Goal: Task Accomplishment & Management: Complete application form

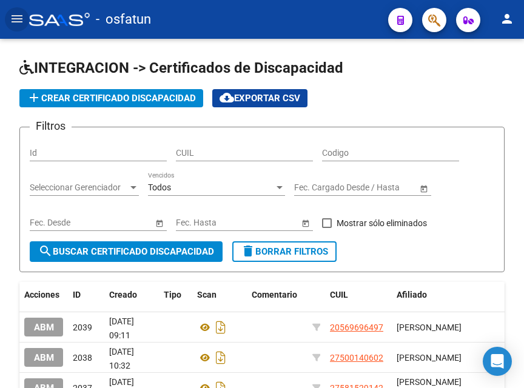
click at [16, 23] on mat-icon "menu" at bounding box center [17, 19] width 15 height 15
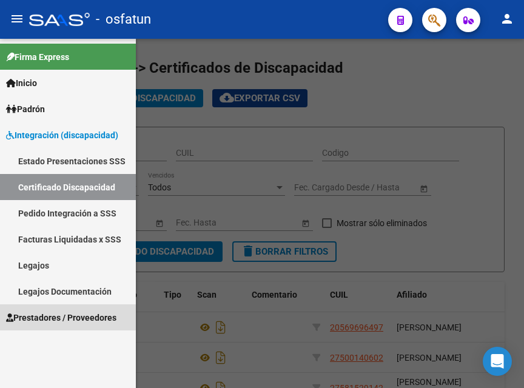
click at [55, 316] on span "Prestadores / Proveedores" at bounding box center [61, 317] width 110 height 13
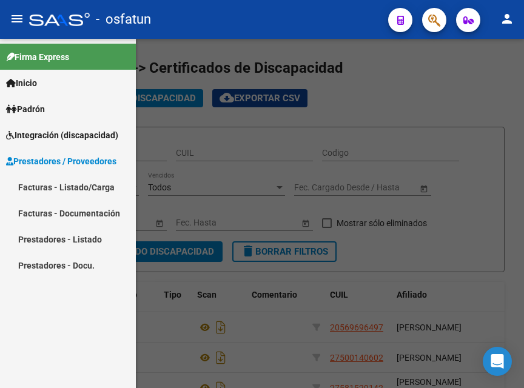
click at [77, 132] on span "Integración (discapacidad)" at bounding box center [62, 134] width 112 height 13
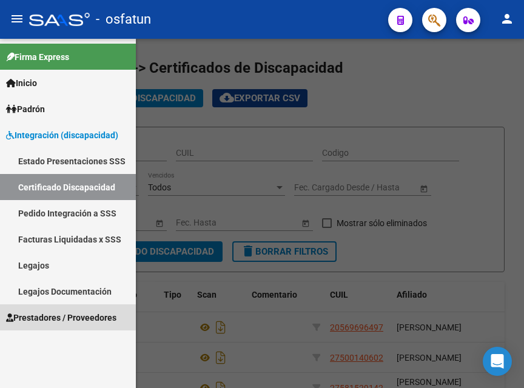
click at [56, 313] on span "Prestadores / Proveedores" at bounding box center [61, 317] width 110 height 13
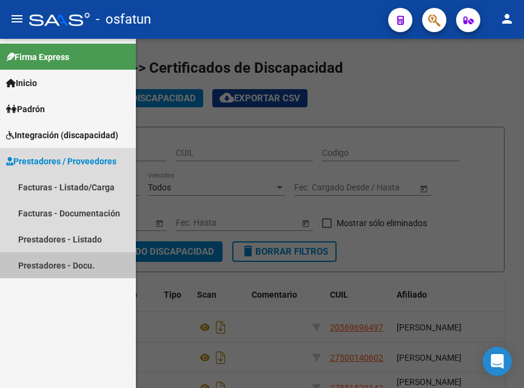
click at [84, 272] on link "Prestadores - Docu." at bounding box center [68, 265] width 136 height 26
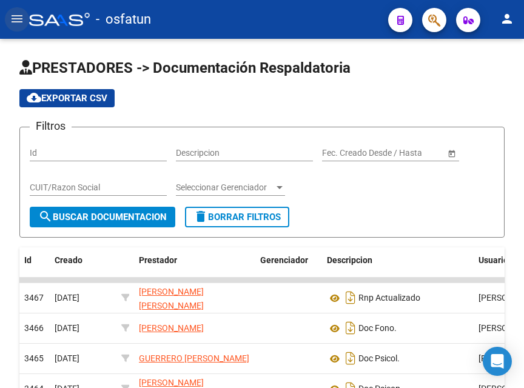
click at [18, 17] on mat-icon "menu" at bounding box center [17, 19] width 15 height 15
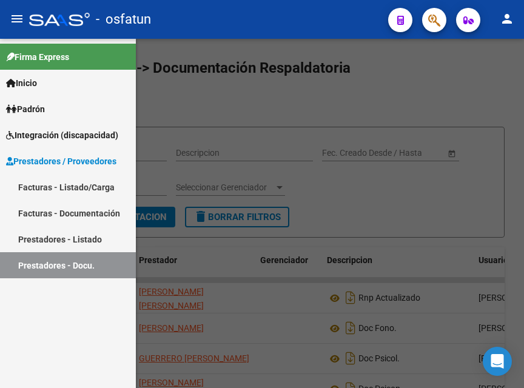
click at [66, 186] on link "Facturas - Listado/Carga" at bounding box center [68, 187] width 136 height 26
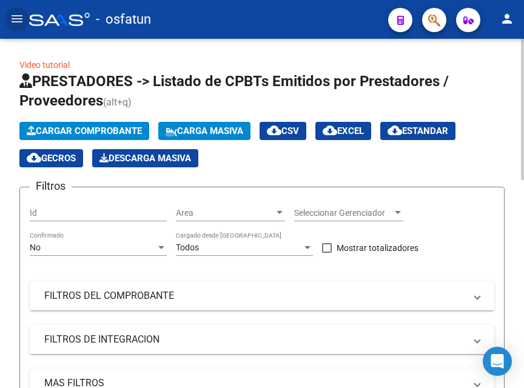
click at [83, 130] on span "Cargar Comprobante" at bounding box center [84, 130] width 115 height 11
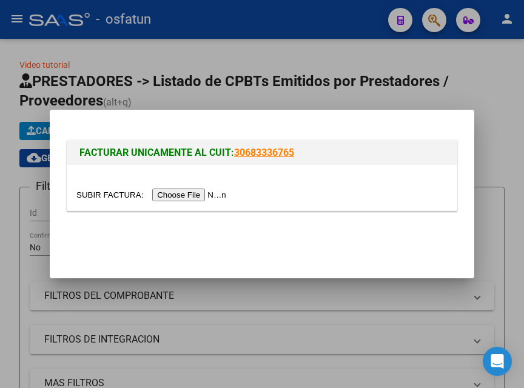
click at [178, 186] on div at bounding box center [261, 187] width 389 height 45
click at [176, 196] on input "file" at bounding box center [152, 194] width 153 height 13
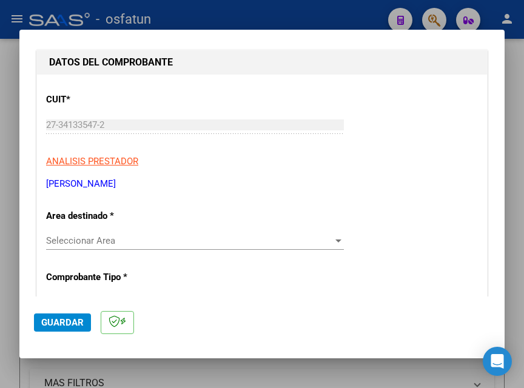
scroll to position [182, 0]
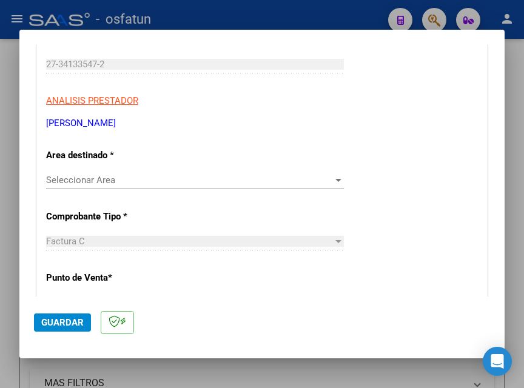
click at [207, 178] on span "Seleccionar Area" at bounding box center [189, 180] width 287 height 11
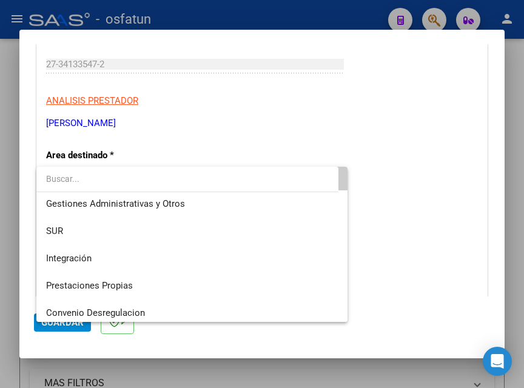
scroll to position [61, 0]
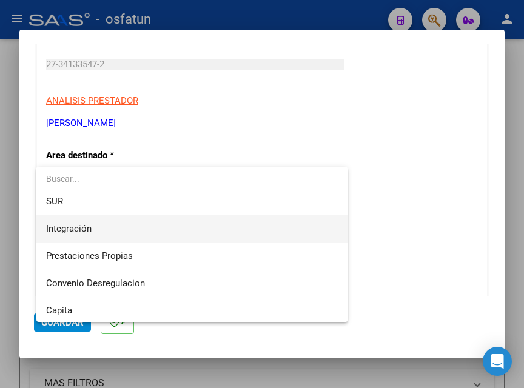
click at [199, 227] on span "Integración" at bounding box center [192, 228] width 292 height 27
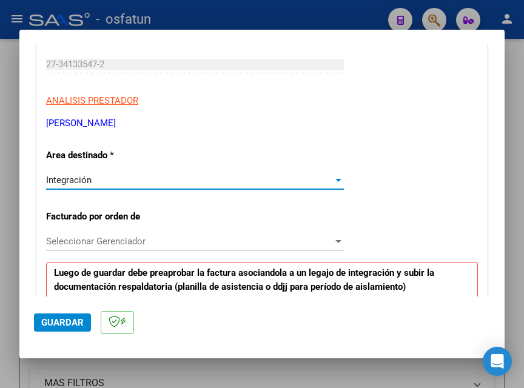
click at [201, 184] on div "Integración" at bounding box center [189, 180] width 287 height 11
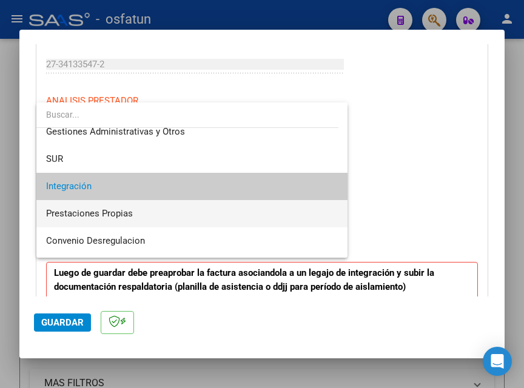
scroll to position [18, 0]
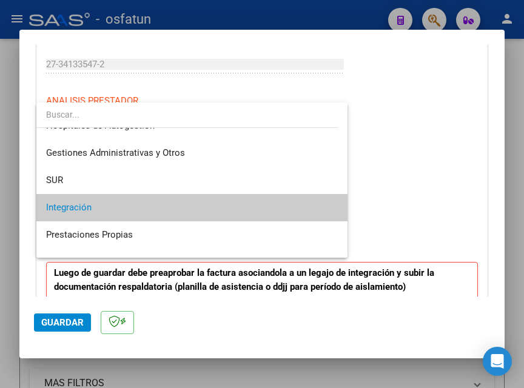
click at [133, 215] on span "Integración" at bounding box center [192, 207] width 292 height 27
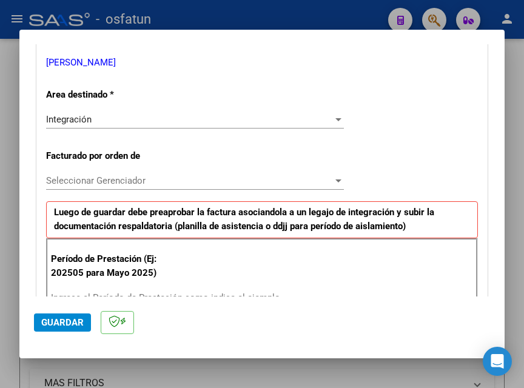
scroll to position [303, 0]
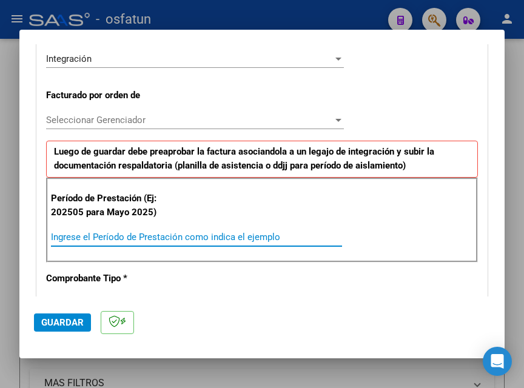
click at [223, 233] on input "Ingrese el Período de Prestación como indica el ejemplo" at bounding box center [196, 237] width 291 height 11
type input "202508"
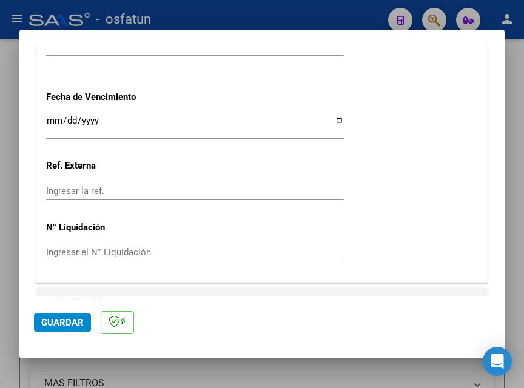
scroll to position [982, 0]
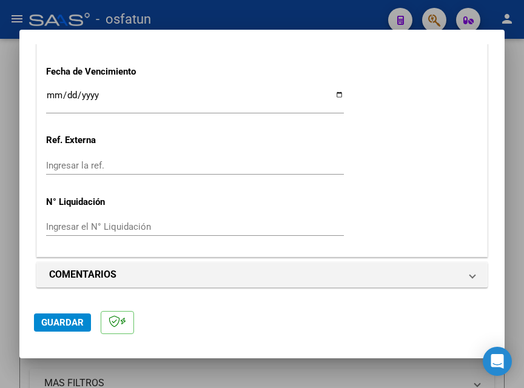
click at [64, 322] on span "Guardar" at bounding box center [62, 322] width 42 height 11
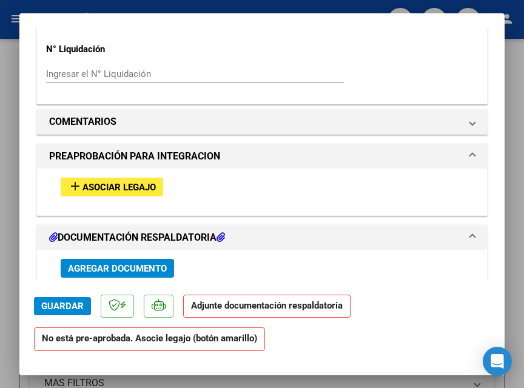
scroll to position [1151, 0]
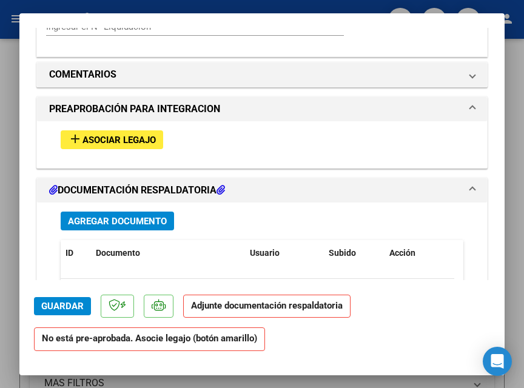
click at [138, 135] on span "Asociar Legajo" at bounding box center [118, 140] width 73 height 11
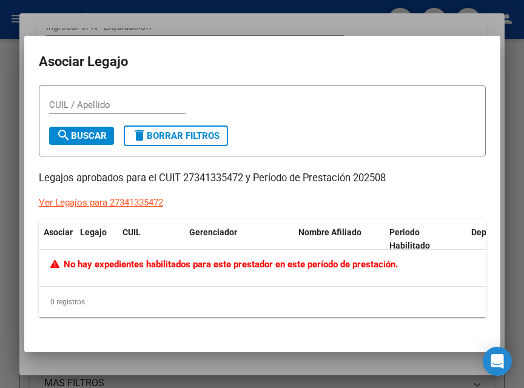
click at [250, 20] on div at bounding box center [262, 194] width 524 height 388
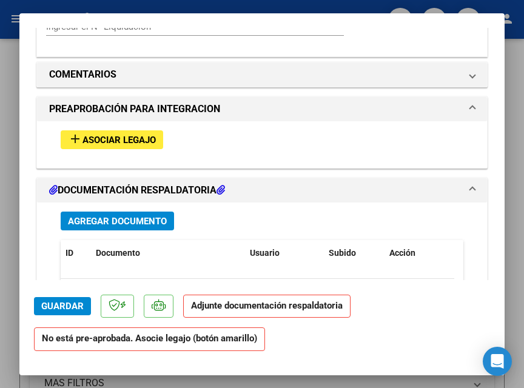
click at [508, 75] on div at bounding box center [262, 194] width 524 height 388
type input "$ 0,00"
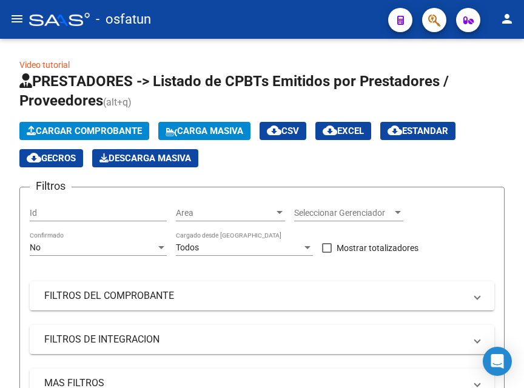
click at [18, 12] on mat-icon "menu" at bounding box center [17, 19] width 15 height 15
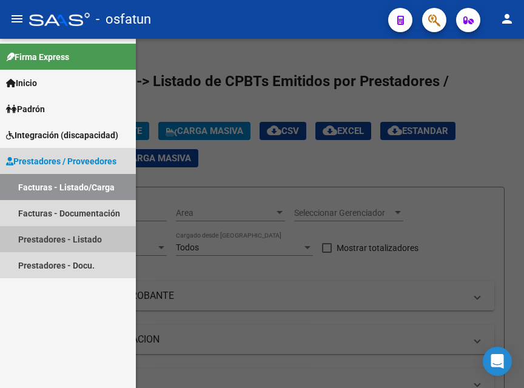
click at [72, 236] on link "Prestadores - Listado" at bounding box center [68, 239] width 136 height 26
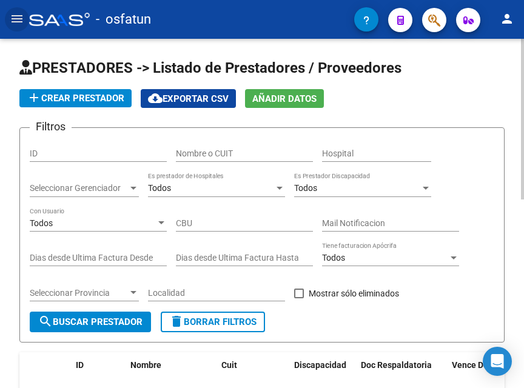
click at [217, 150] on input "Nombre o CUIT" at bounding box center [244, 153] width 137 height 10
click at [112, 153] on input "ID" at bounding box center [98, 153] width 137 height 10
click at [204, 156] on input "Nombre o CUIT" at bounding box center [244, 153] width 137 height 10
type input "[PERSON_NAME]"
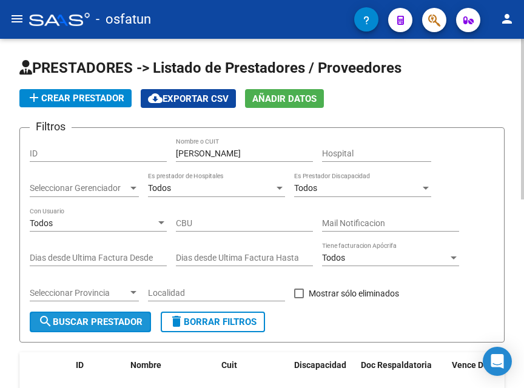
click at [135, 316] on span "search Buscar Prestador" at bounding box center [90, 321] width 104 height 11
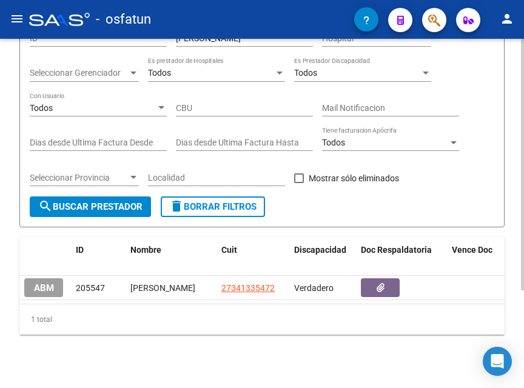
scroll to position [121, 0]
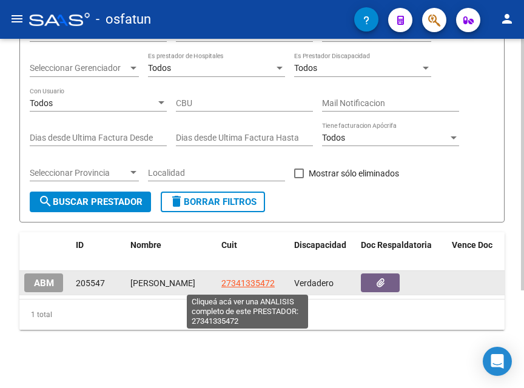
click at [262, 281] on span "27341335472" at bounding box center [247, 283] width 53 height 10
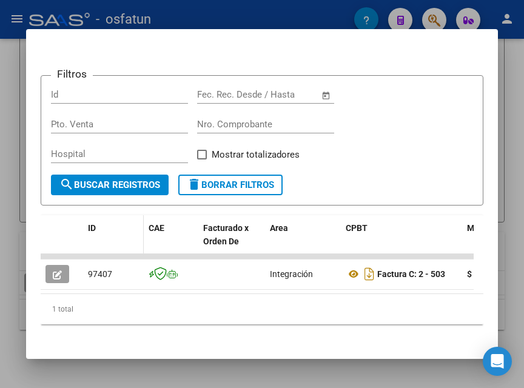
scroll to position [199, 0]
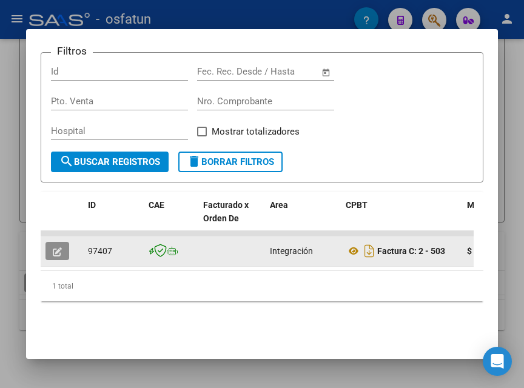
click at [50, 248] on button "button" at bounding box center [57, 251] width 24 height 18
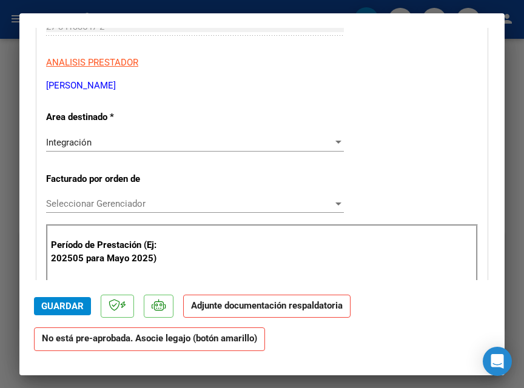
scroll to position [242, 0]
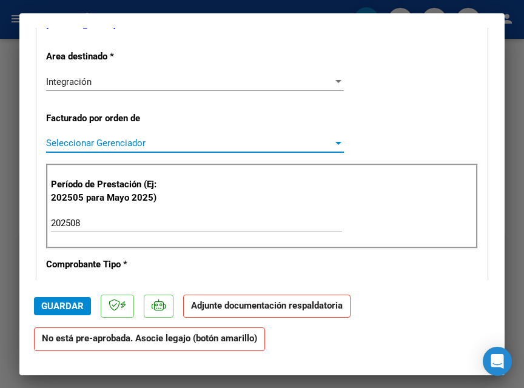
click at [224, 140] on span "Seleccionar Gerenciador" at bounding box center [189, 143] width 287 height 11
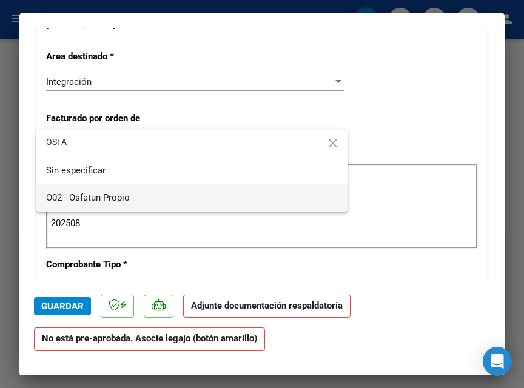
type input "OSFA"
click at [208, 193] on span "O02 - Osfatun Propio" at bounding box center [192, 197] width 292 height 27
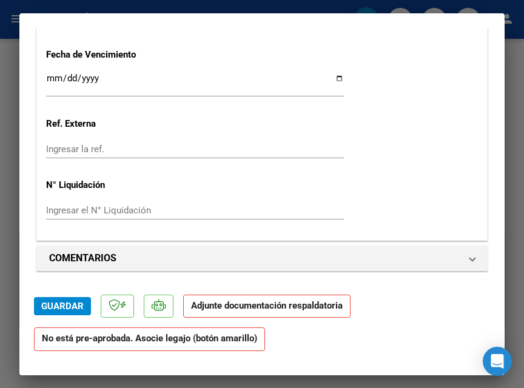
scroll to position [1212, 0]
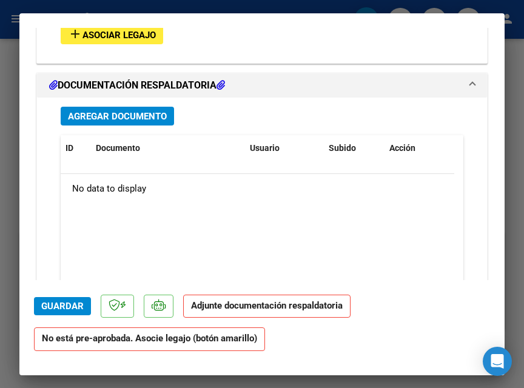
click at [107, 36] on span "Asociar Legajo" at bounding box center [118, 35] width 73 height 11
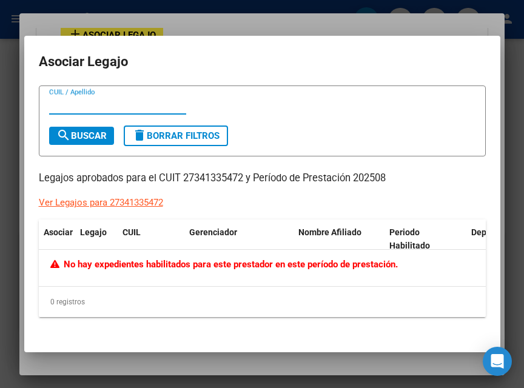
click at [92, 265] on span "No hay expedientes habilitados para este prestador en este período de prestació…" at bounding box center [224, 264] width 348 height 11
click at [93, 207] on div "Ver Legajos para 27341335472" at bounding box center [101, 203] width 124 height 14
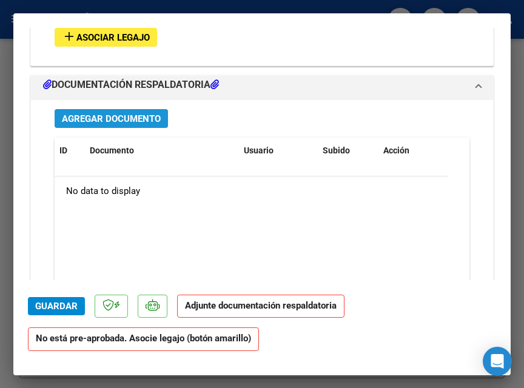
click at [120, 117] on span "Agregar Documento" at bounding box center [111, 118] width 99 height 11
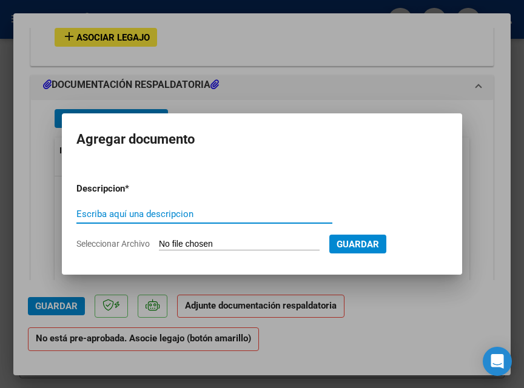
click at [253, 95] on div at bounding box center [262, 194] width 524 height 388
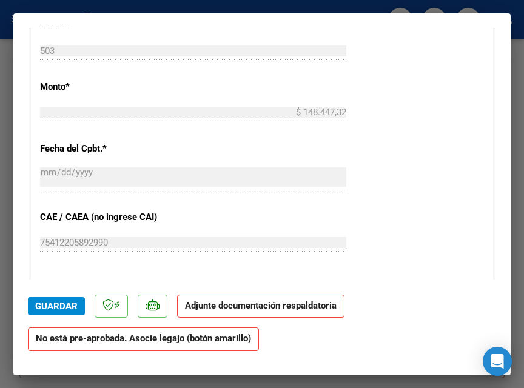
click at [253, 10] on div at bounding box center [262, 194] width 524 height 388
type input "$ 0,00"
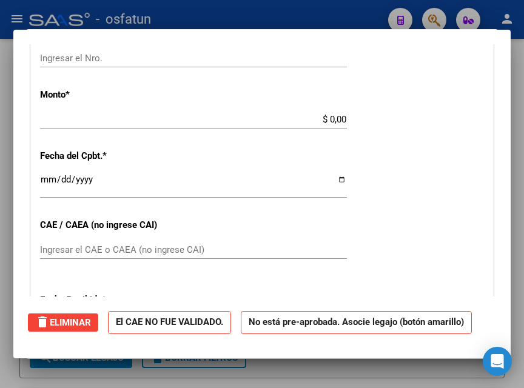
scroll to position [607, 0]
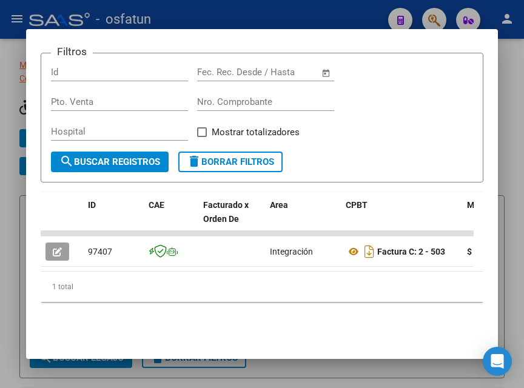
click at [250, 10] on div at bounding box center [262, 194] width 524 height 388
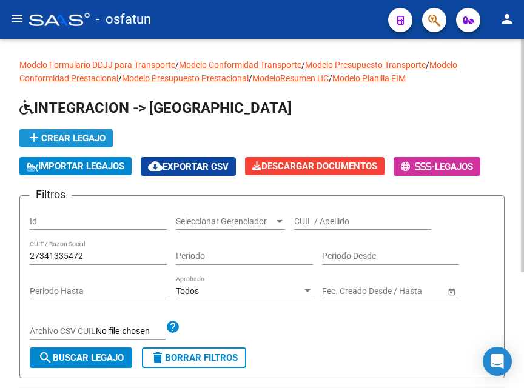
click at [64, 138] on span "add Crear Legajo" at bounding box center [66, 138] width 79 height 11
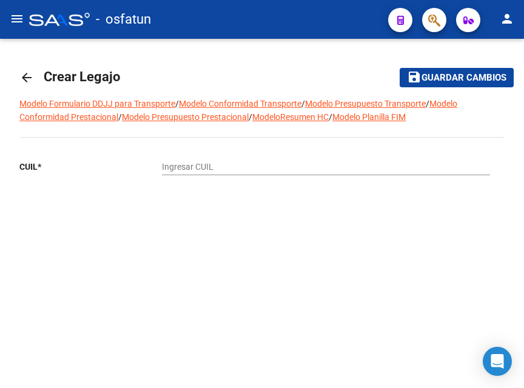
click at [205, 167] on input "Ingresar CUIL" at bounding box center [326, 167] width 328 height 10
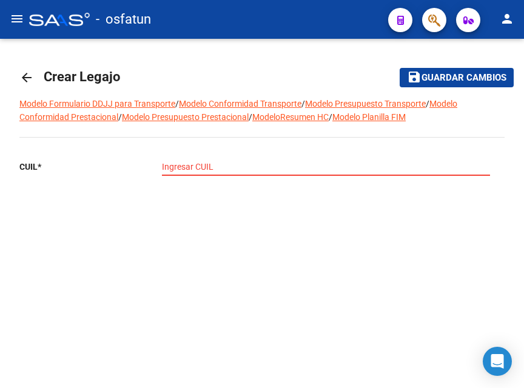
paste input "20-55834505-6"
type input "20-55834505-6"
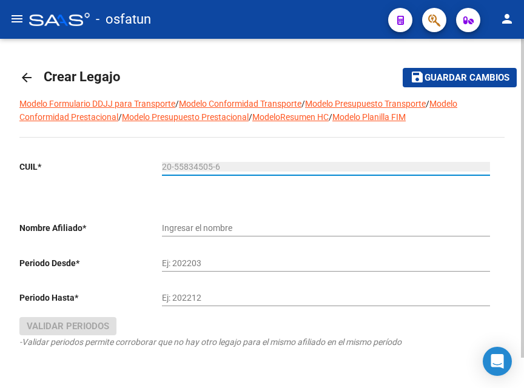
type input "[PERSON_NAME] [PERSON_NAME]"
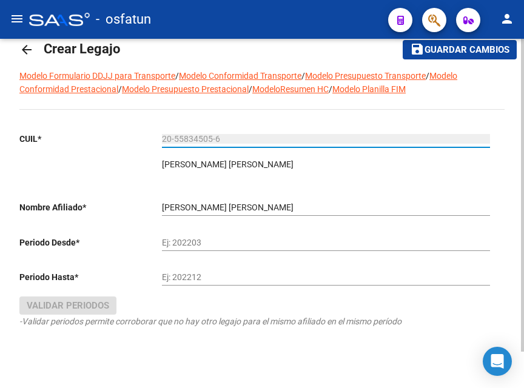
scroll to position [41, 0]
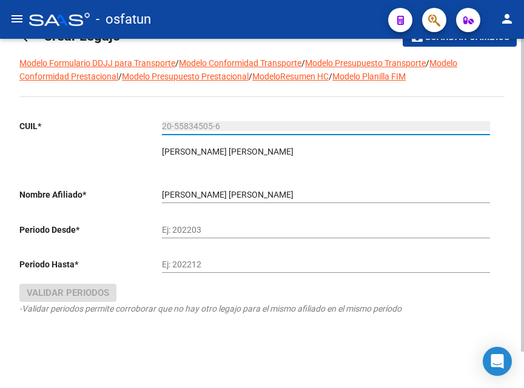
type input "20-55834505-6"
click at [195, 228] on input "Ej: 202203" at bounding box center [326, 230] width 328 height 10
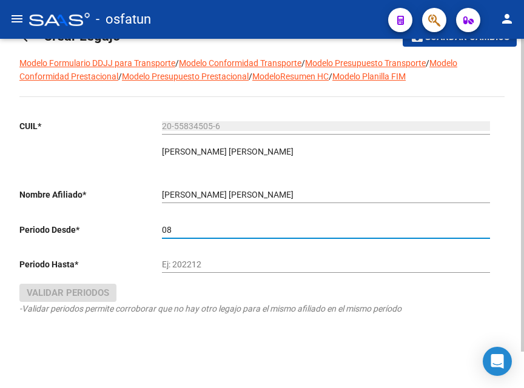
type input "0"
type input "202508"
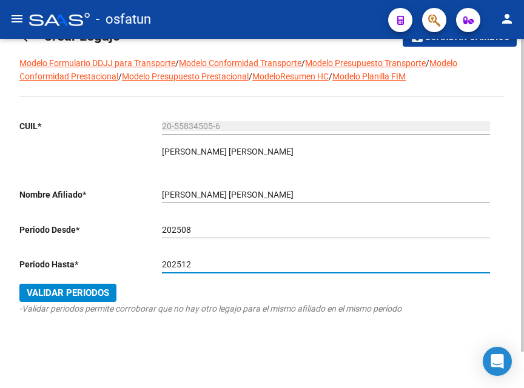
type input "202512"
click at [93, 292] on span "Validar Periodos" at bounding box center [68, 292] width 82 height 11
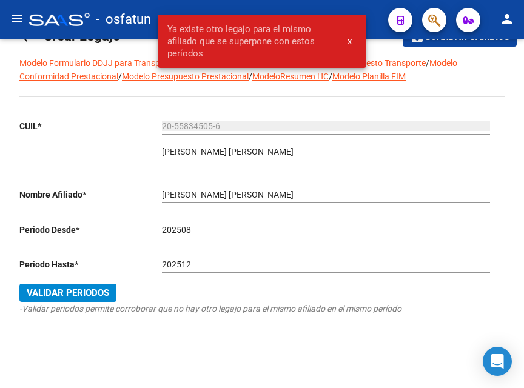
click at [349, 42] on span "x" at bounding box center [349, 41] width 4 height 11
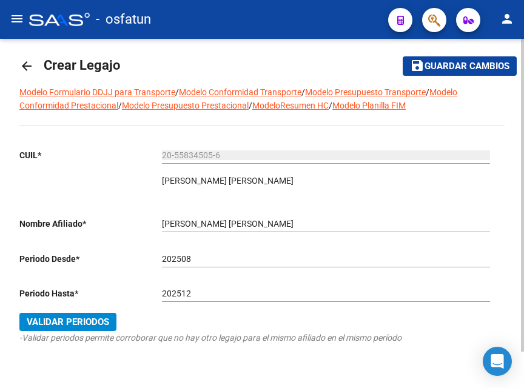
scroll to position [0, 0]
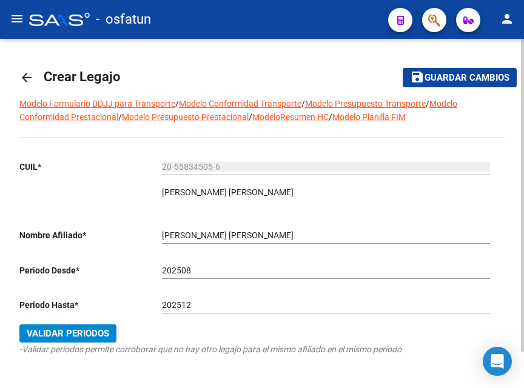
click at [22, 81] on mat-icon "arrow_back" at bounding box center [26, 77] width 15 height 15
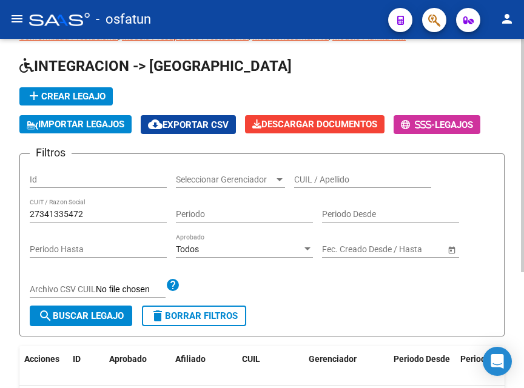
scroll to position [61, 0]
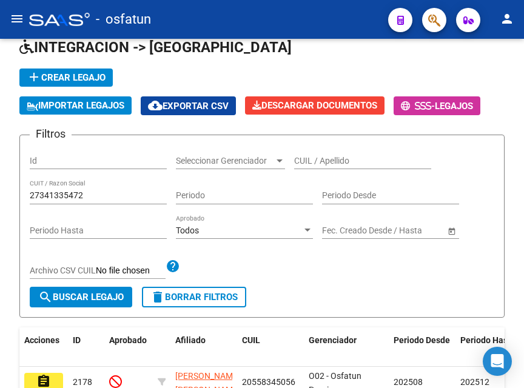
click at [14, 14] on mat-icon "menu" at bounding box center [17, 19] width 15 height 15
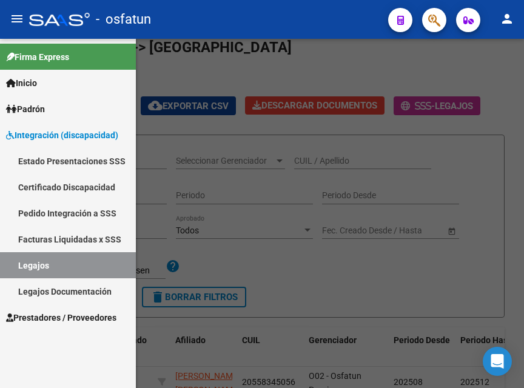
click at [34, 81] on span "Inicio" at bounding box center [21, 82] width 31 height 13
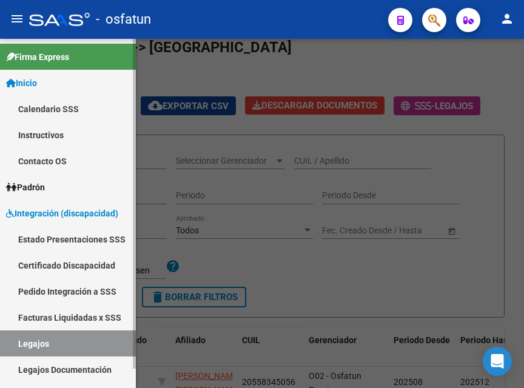
click at [34, 82] on span "Inicio" at bounding box center [21, 82] width 31 height 13
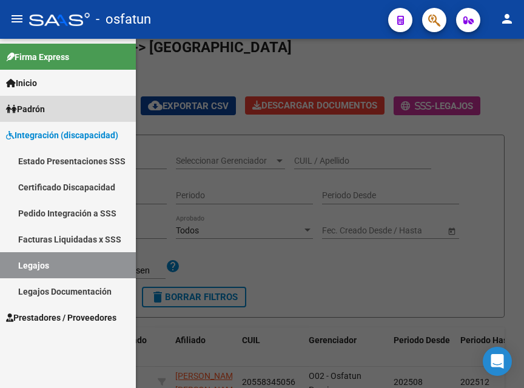
click at [44, 108] on span "Padrón" at bounding box center [25, 108] width 39 height 13
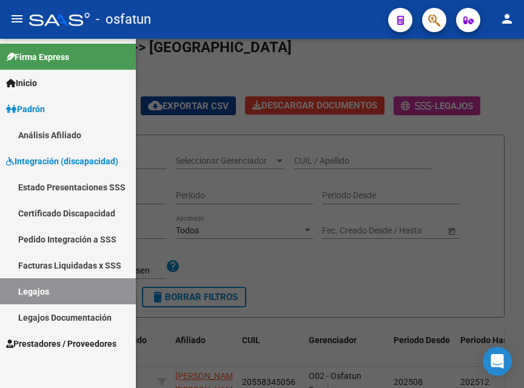
click at [43, 108] on span "Padrón" at bounding box center [25, 108] width 39 height 13
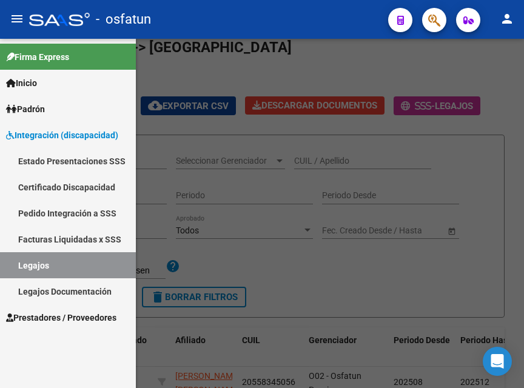
click at [341, 278] on div at bounding box center [262, 213] width 524 height 349
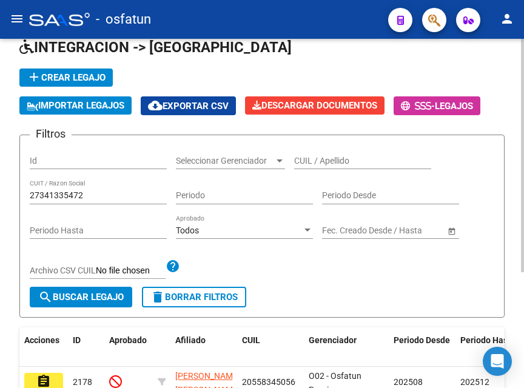
scroll to position [121, 0]
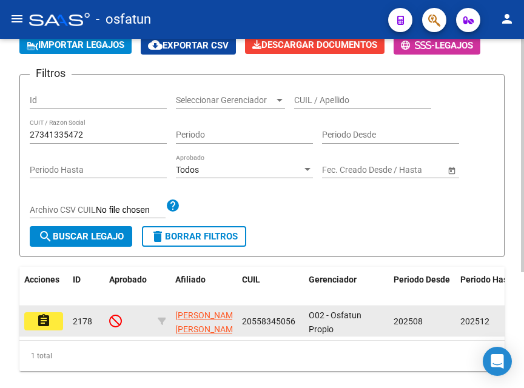
click at [53, 320] on button "assignment" at bounding box center [43, 321] width 39 height 18
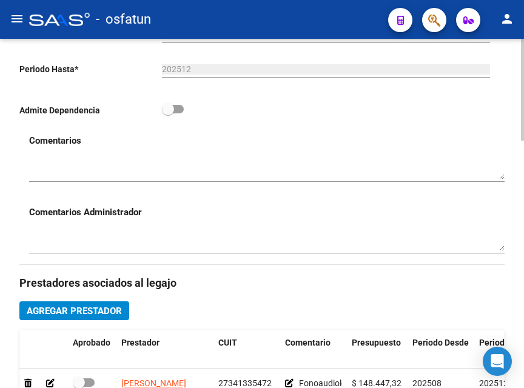
scroll to position [303, 0]
